Goal: Information Seeking & Learning: Learn about a topic

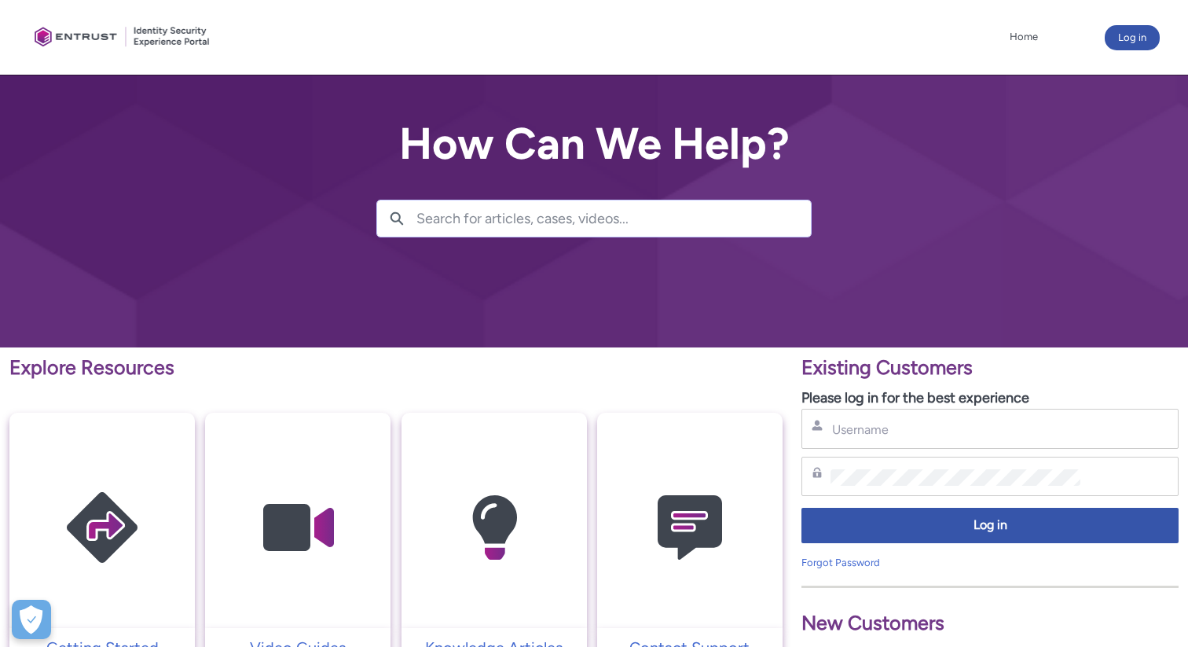
click at [751, 226] on input "Search for articles, cases, videos..." at bounding box center [613, 218] width 394 height 36
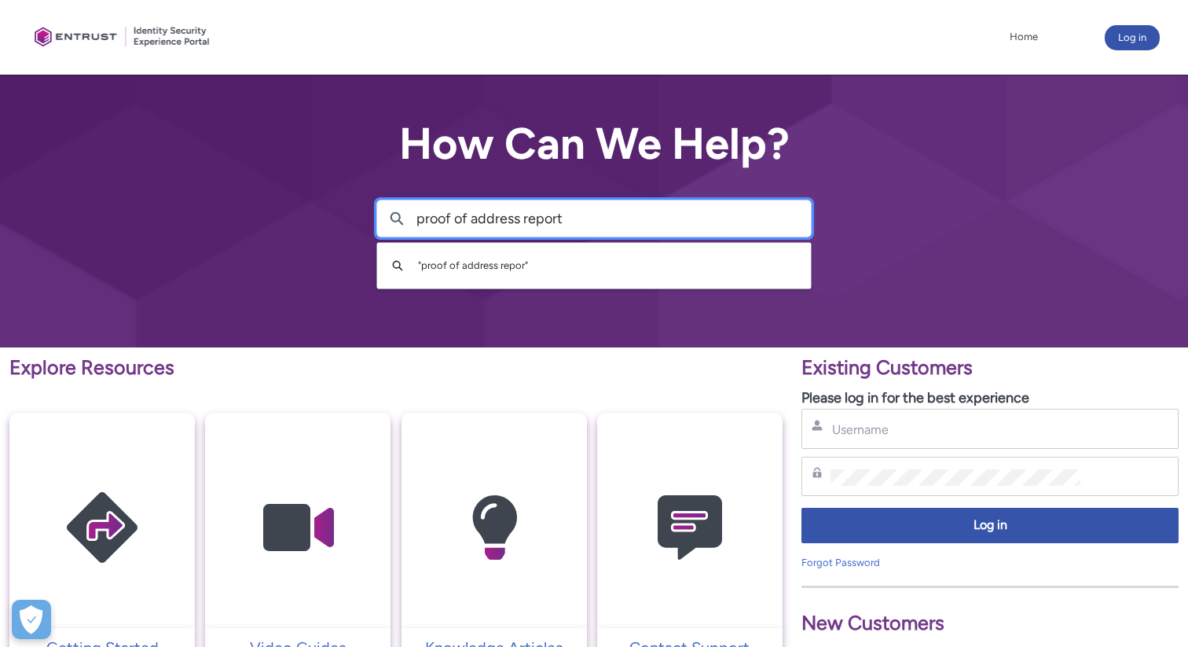
type input "proof of address report"
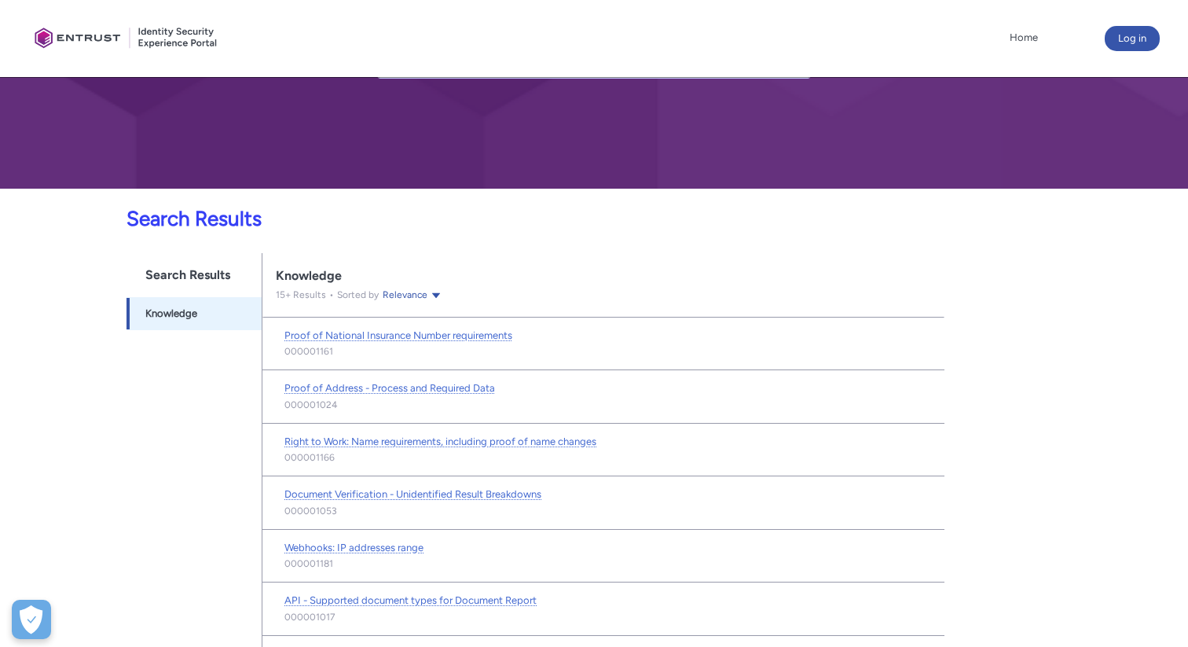
scroll to position [160, 0]
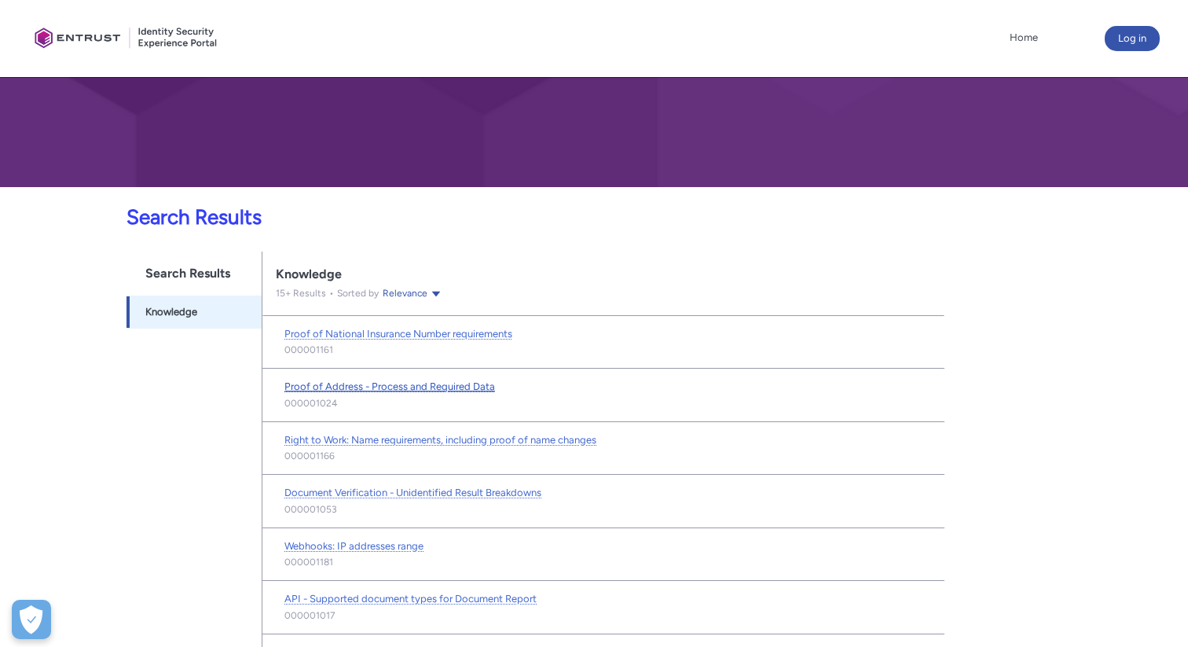
click at [421, 386] on span "Proof of Address - Process and Required Data" at bounding box center [389, 386] width 211 height 12
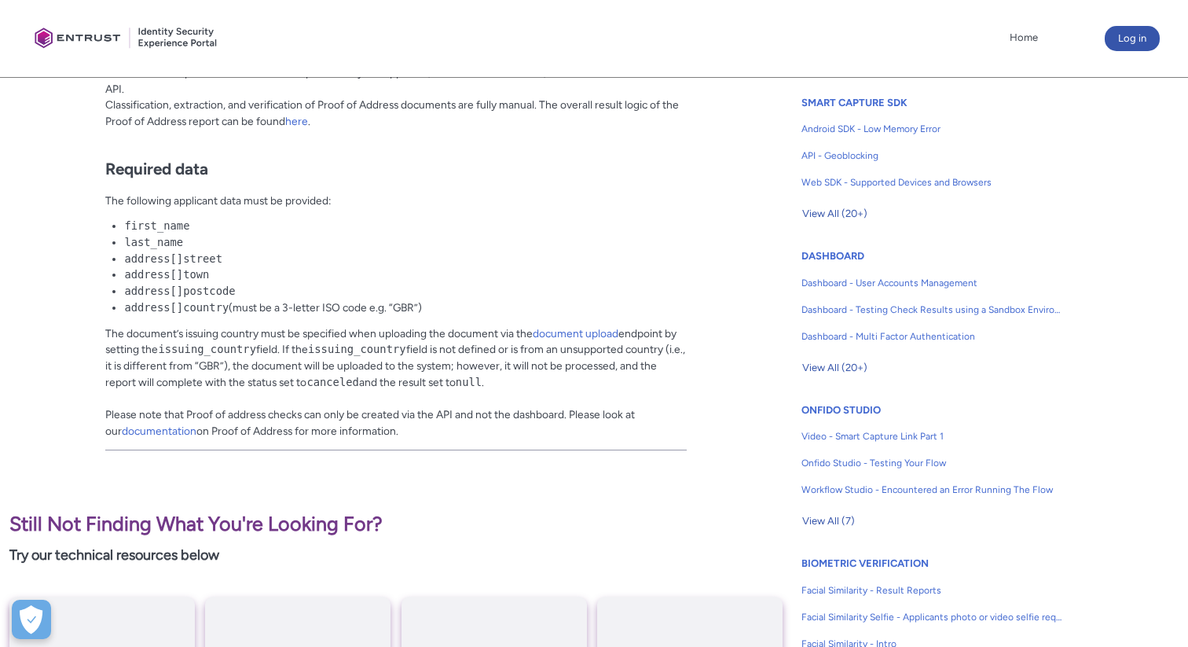
scroll to position [698, 0]
click at [186, 425] on link "documentation" at bounding box center [159, 430] width 75 height 13
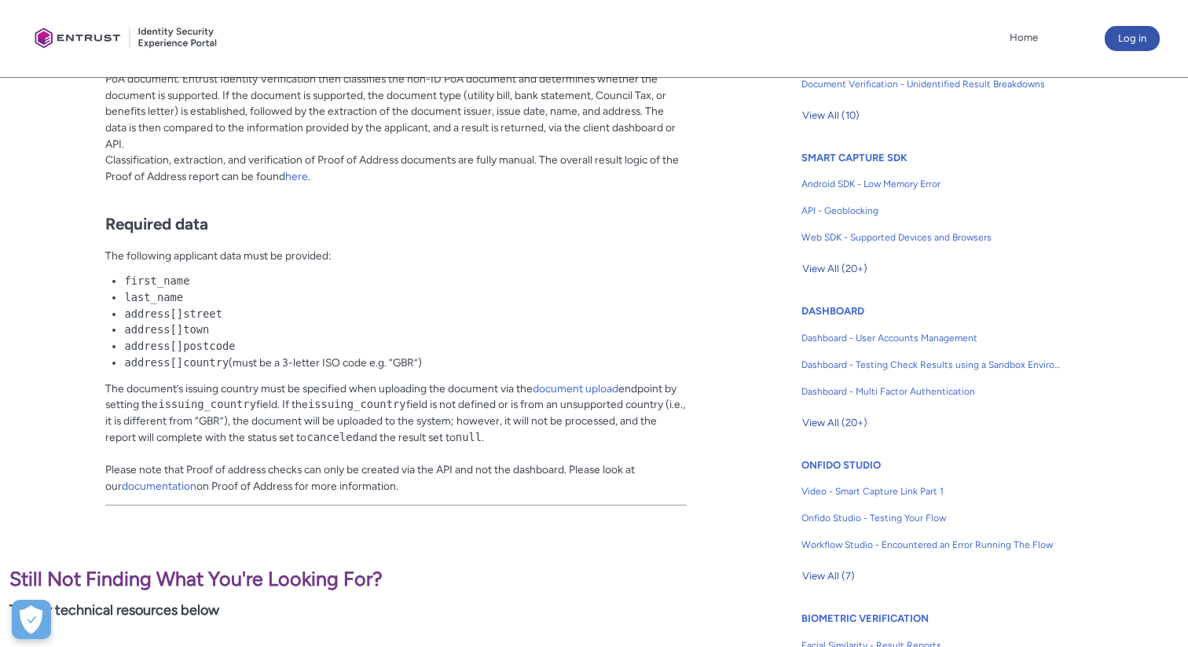
scroll to position [621, 0]
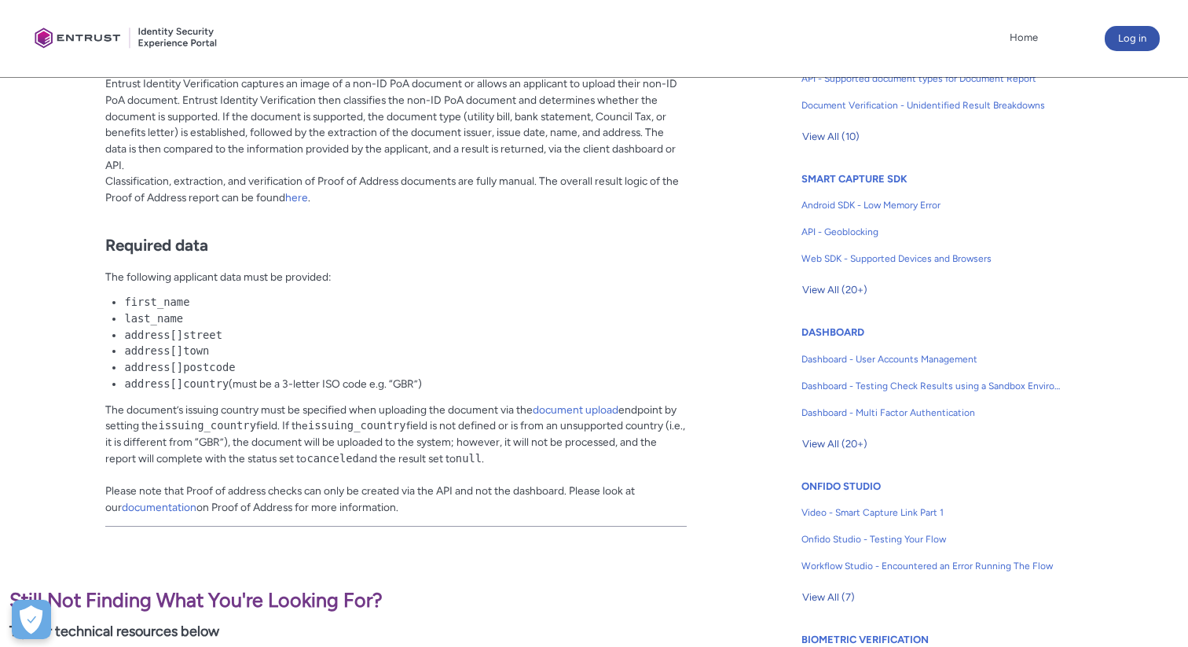
drag, startPoint x: 447, startPoint y: 493, endPoint x: 517, endPoint y: 502, distance: 70.5
click at [517, 502] on p "The document’s issuing country must be specified when uploading the document vi…" at bounding box center [395, 459] width 581 height 114
